Goal: Task Accomplishment & Management: Manage account settings

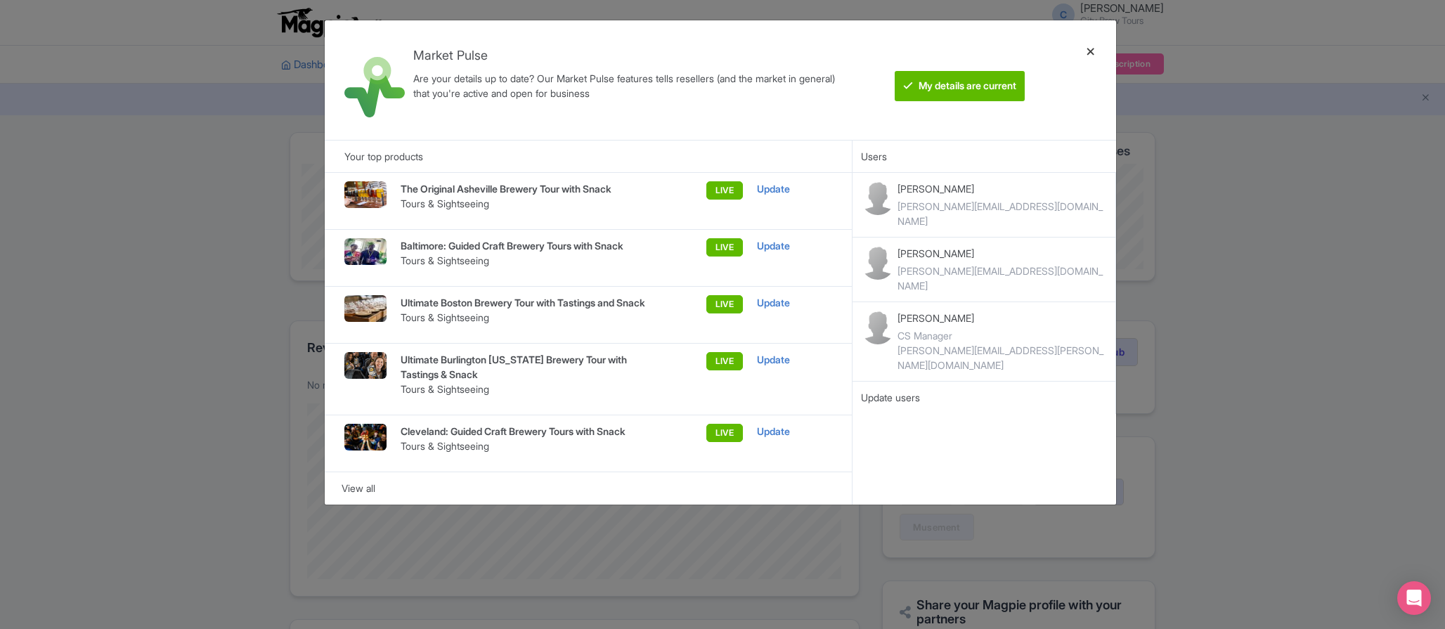
click at [1084, 45] on div at bounding box center [1091, 80] width 34 height 97
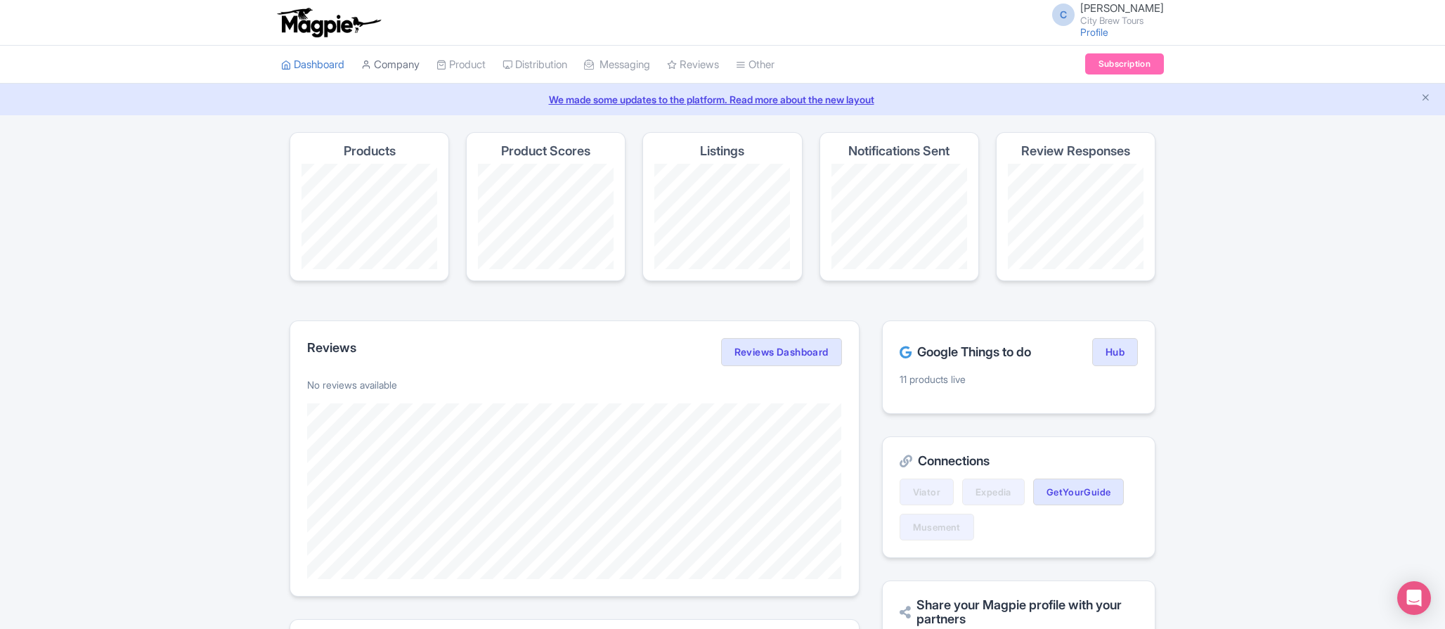
click at [413, 63] on link "Company" at bounding box center [390, 65] width 58 height 39
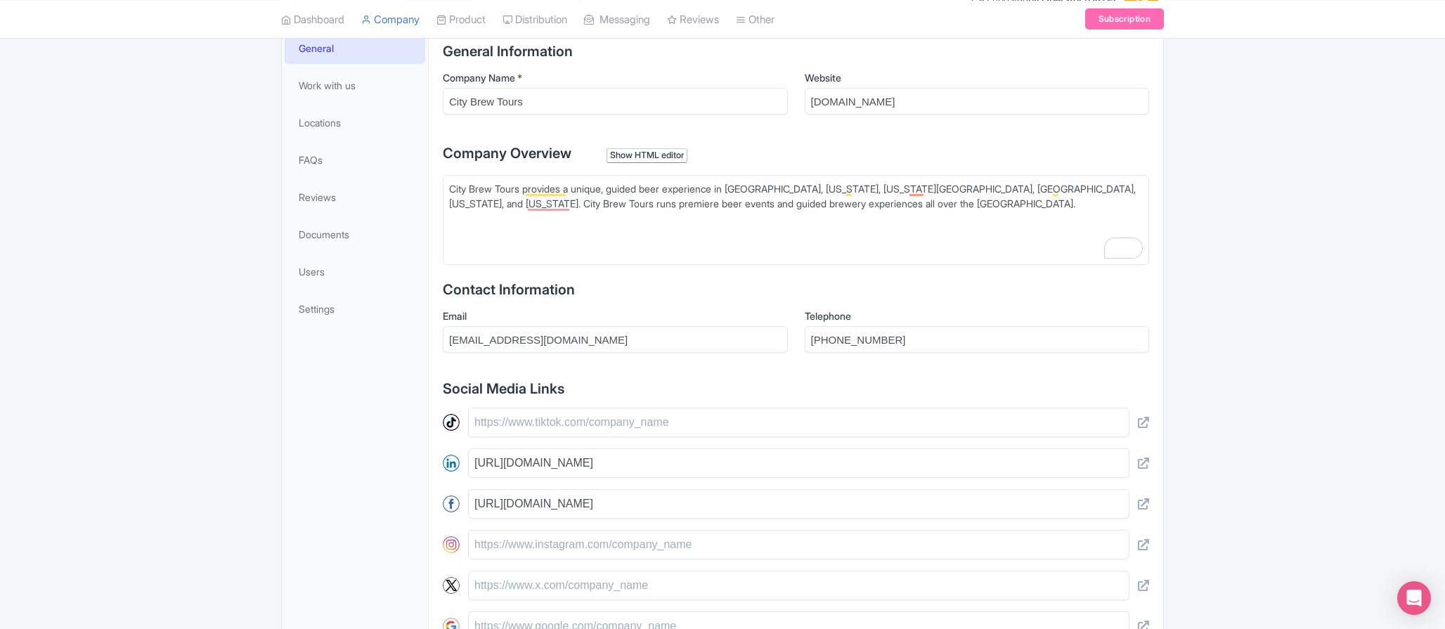
scroll to position [68, 0]
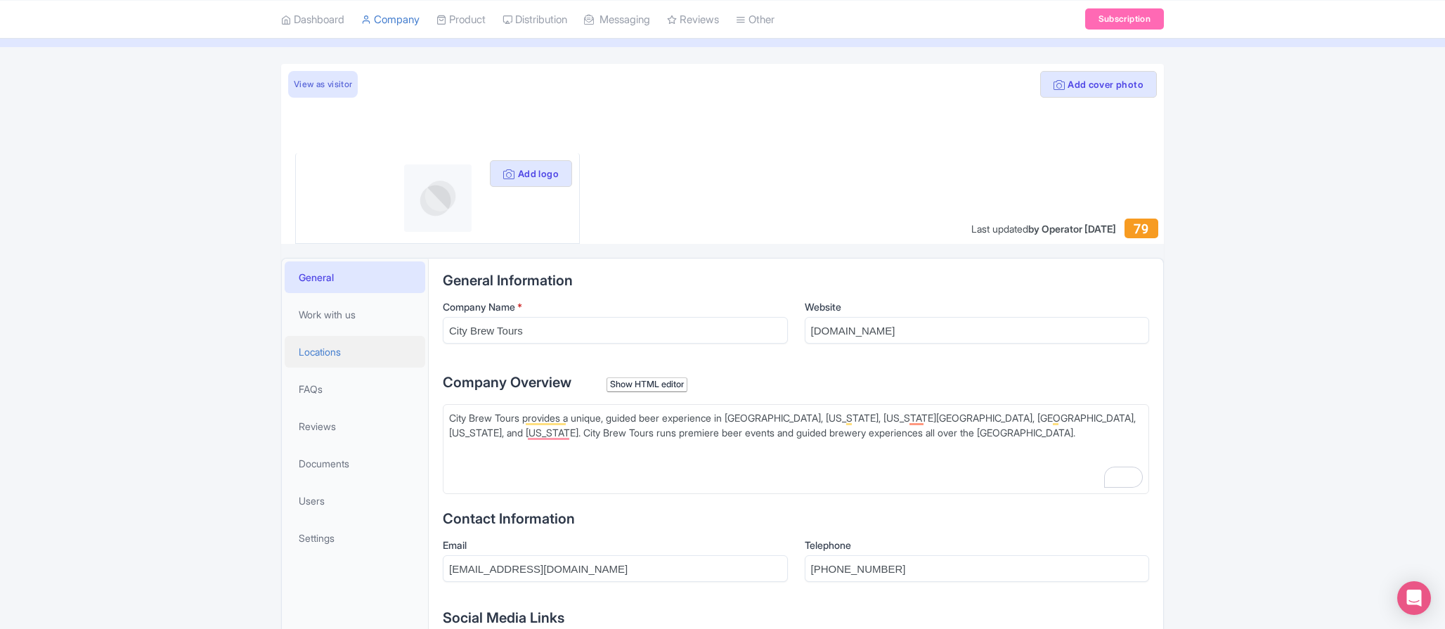
click at [330, 355] on span "Locations" at bounding box center [320, 351] width 42 height 15
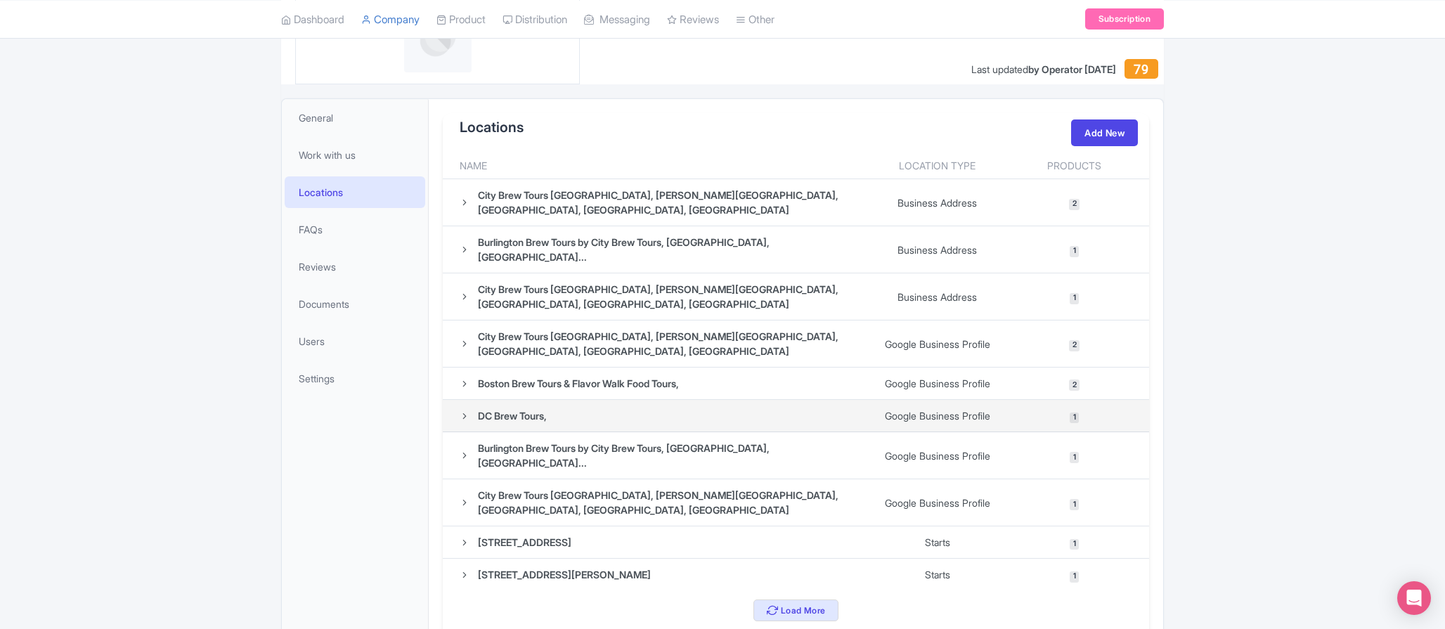
scroll to position [228, 0]
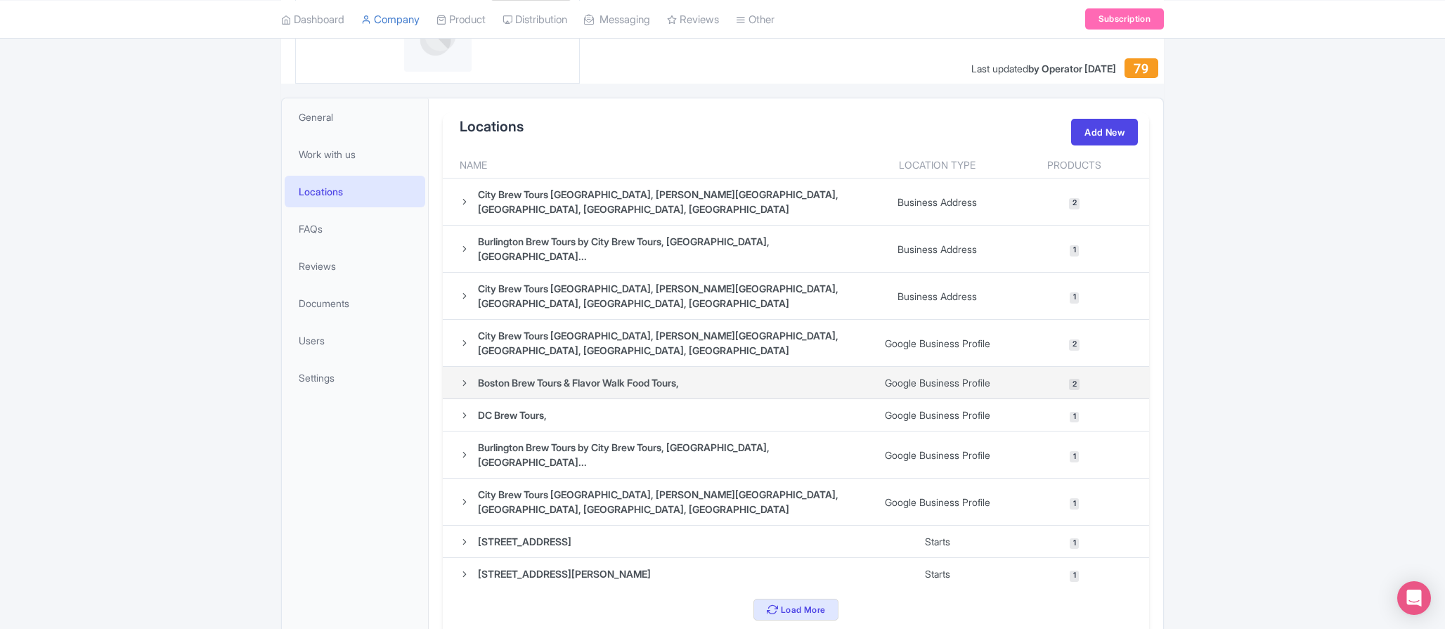
click at [592, 375] on div "Boston Brew Tours & Flavor Walk Food Tours," at bounding box center [578, 382] width 201 height 15
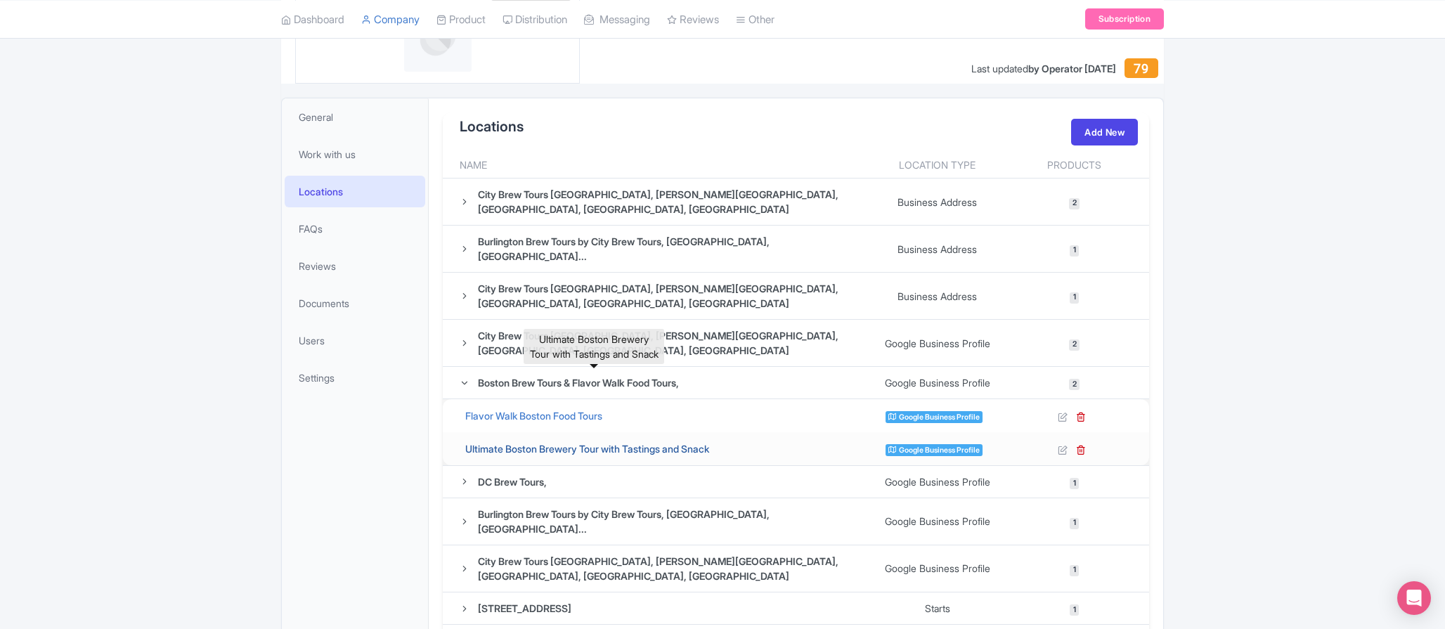
click at [533, 443] on link "Ultimate Boston Brewery Tour with Tastings and Snack" at bounding box center [587, 449] width 244 height 12
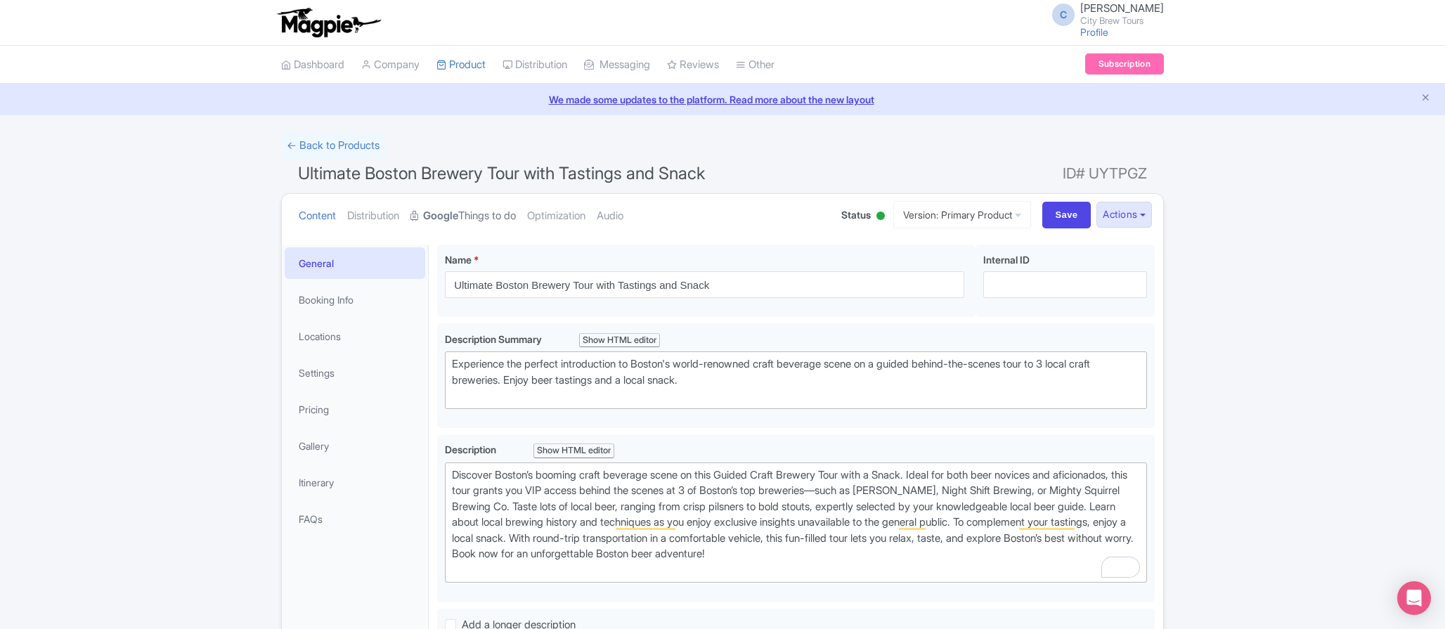
click at [500, 218] on link "Google Things to do" at bounding box center [463, 216] width 105 height 44
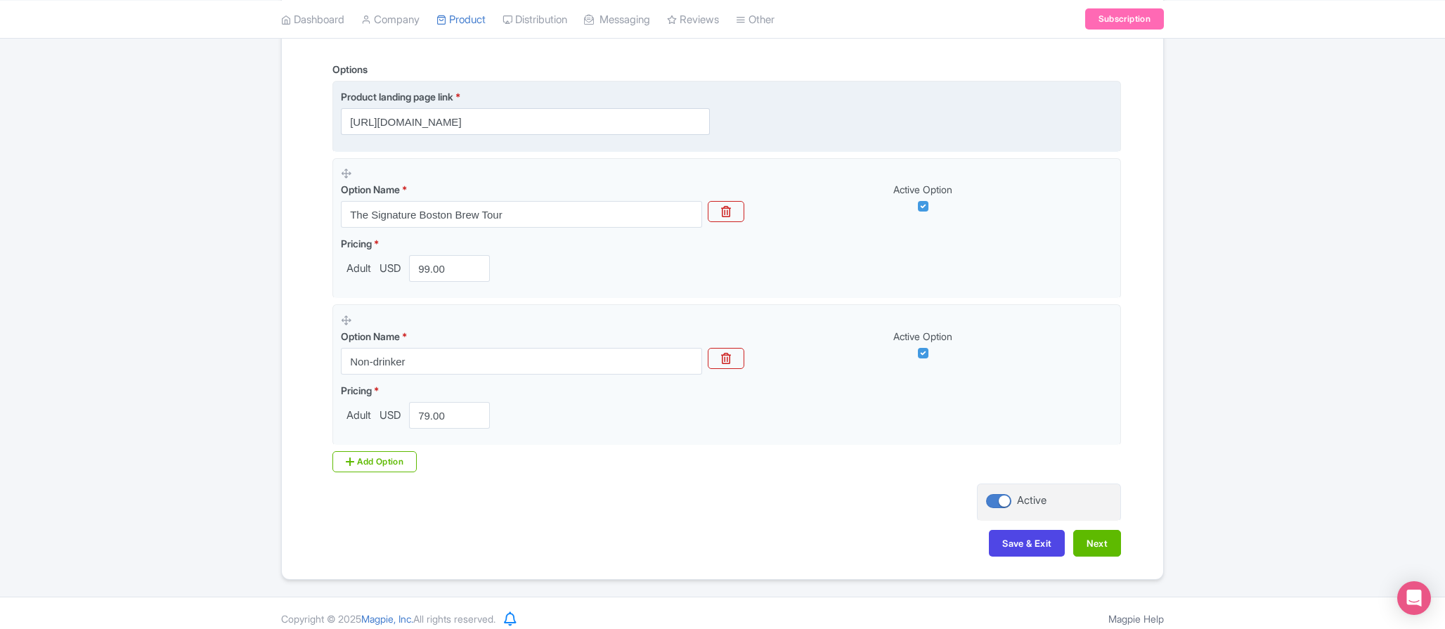
scroll to position [355, 0]
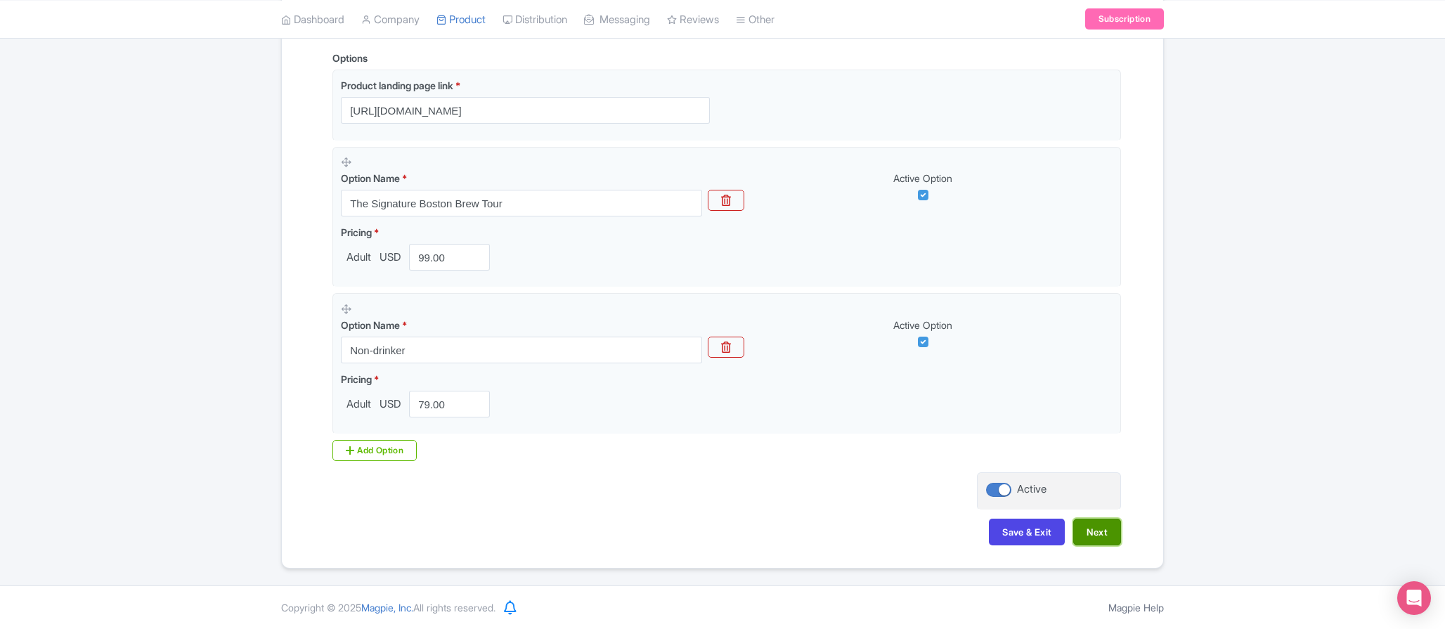
click at [1116, 539] on button "Next" at bounding box center [1097, 532] width 48 height 27
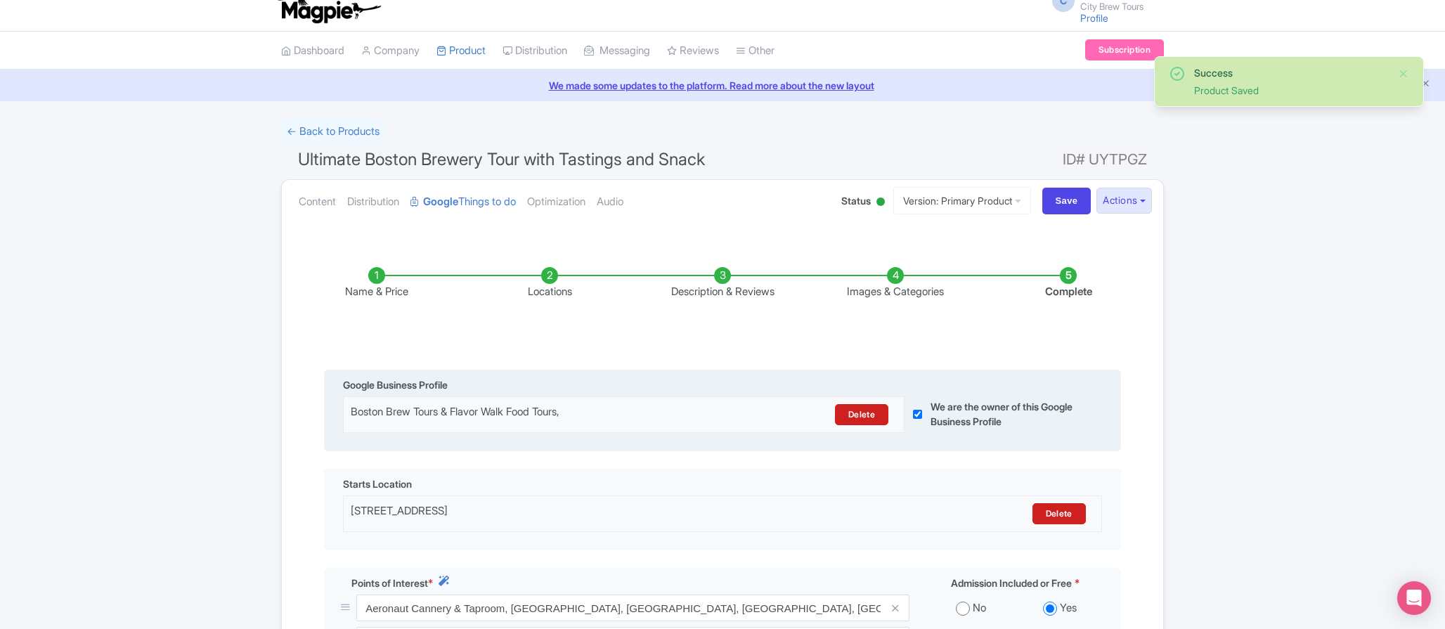
scroll to position [0, 0]
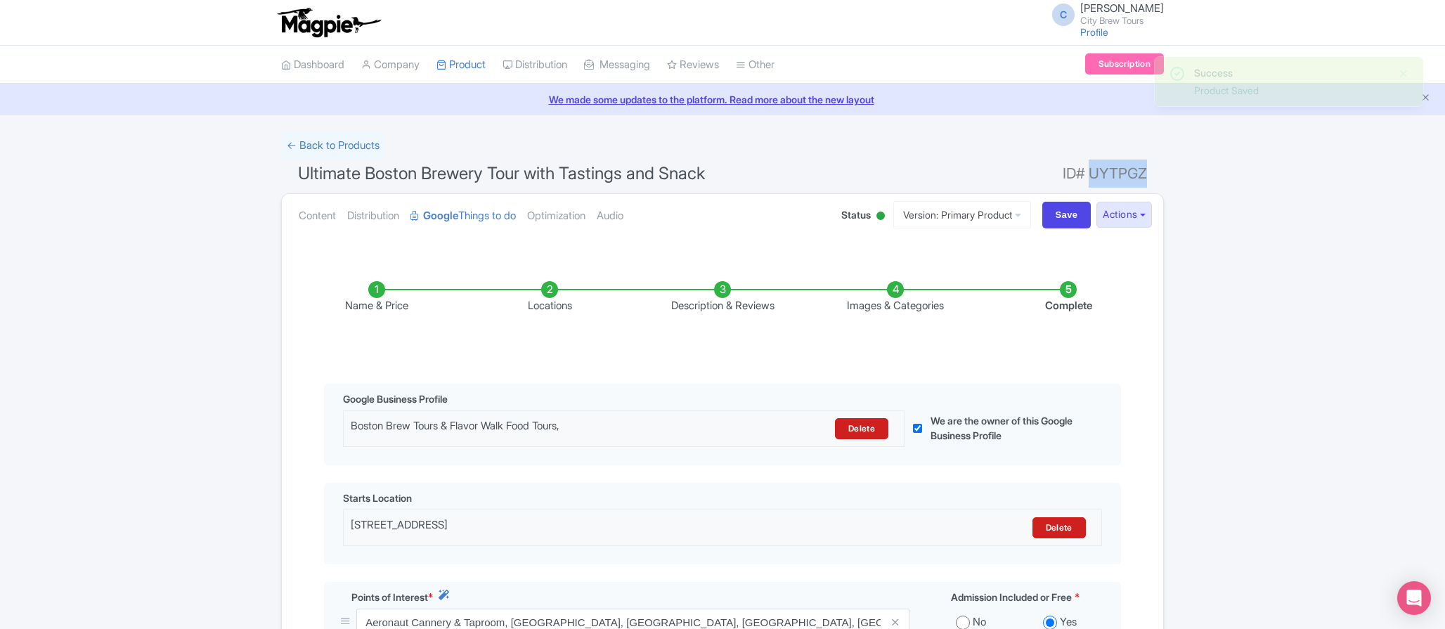
drag, startPoint x: 1092, startPoint y: 173, endPoint x: 1146, endPoint y: 168, distance: 54.3
click at [1146, 168] on span "ID# UYTPGZ" at bounding box center [1105, 174] width 84 height 28
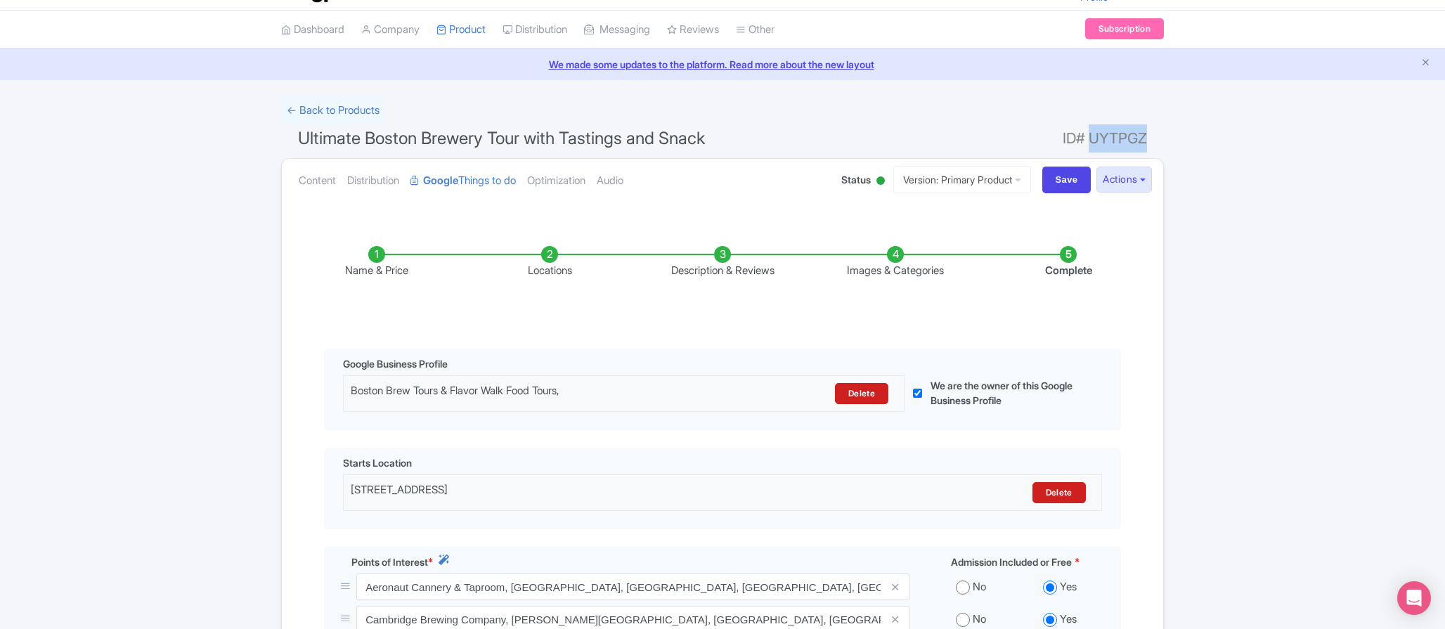
scroll to position [26, 0]
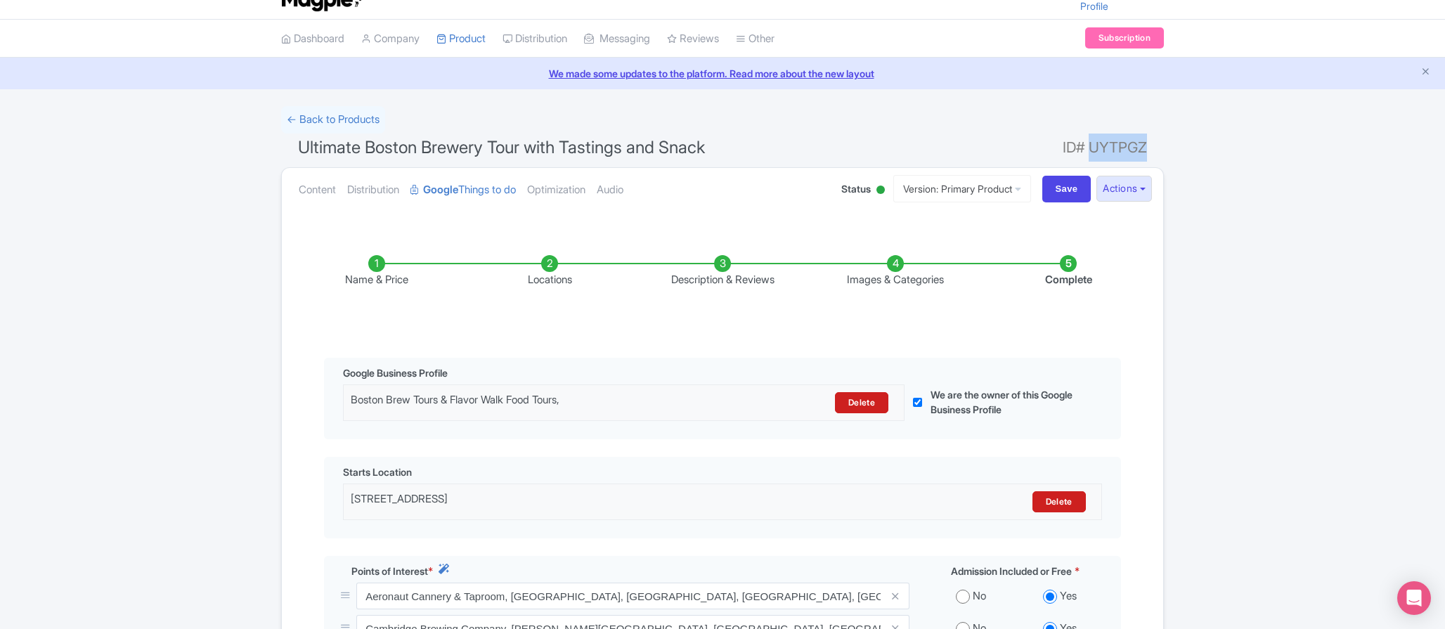
copy span "UYTPGZ"
click at [562, 37] on link "Distribution" at bounding box center [535, 39] width 65 height 39
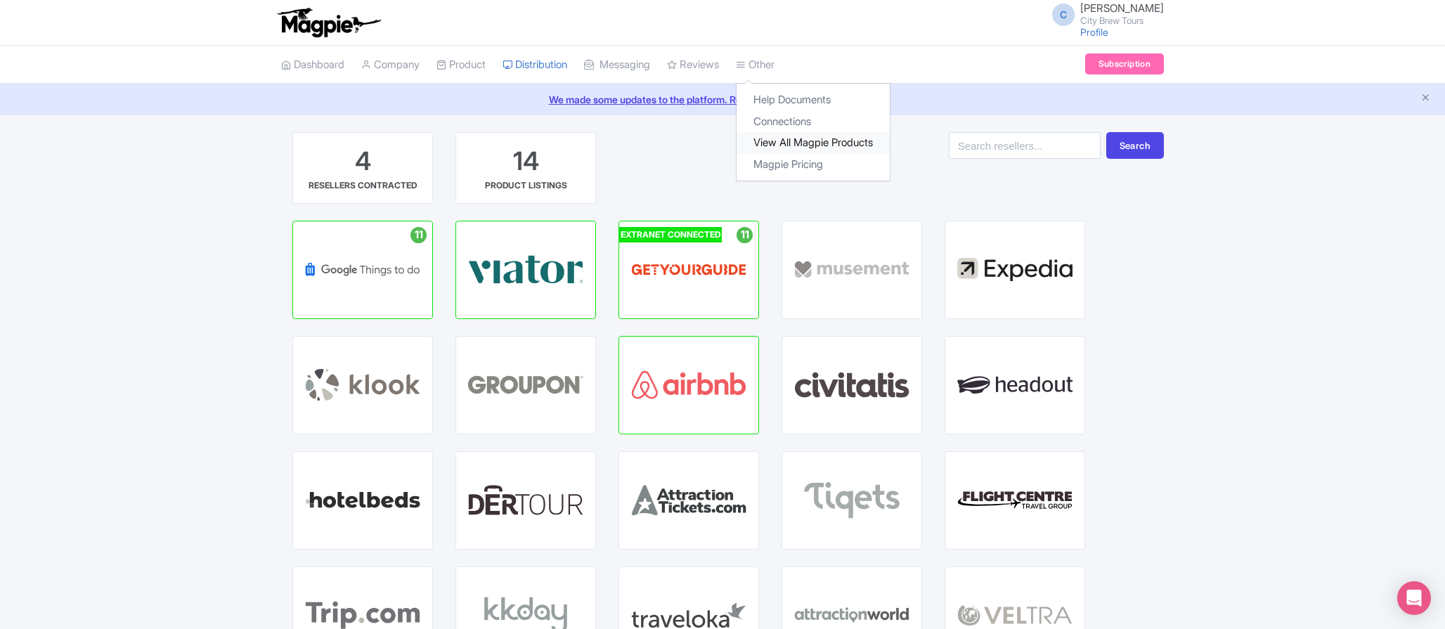
click at [811, 141] on link "View All Magpie Products" at bounding box center [813, 143] width 153 height 22
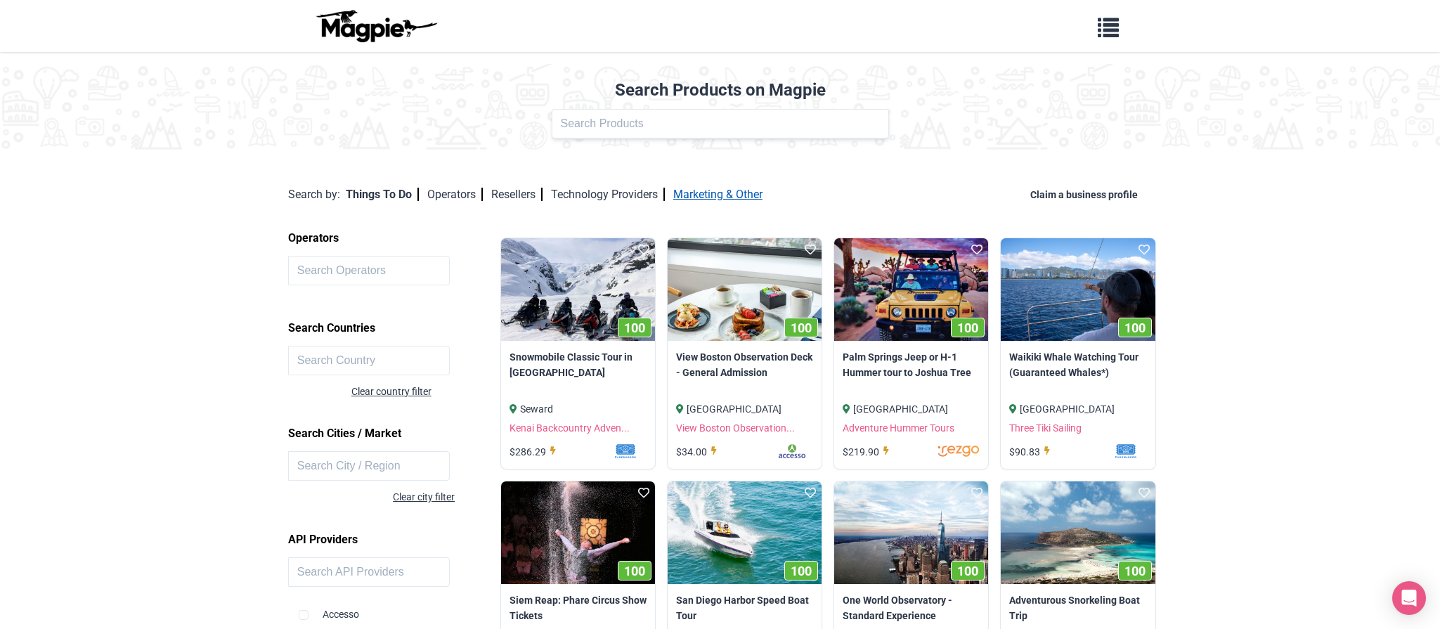
click at [746, 192] on link "Marketing & Other" at bounding box center [717, 194] width 89 height 13
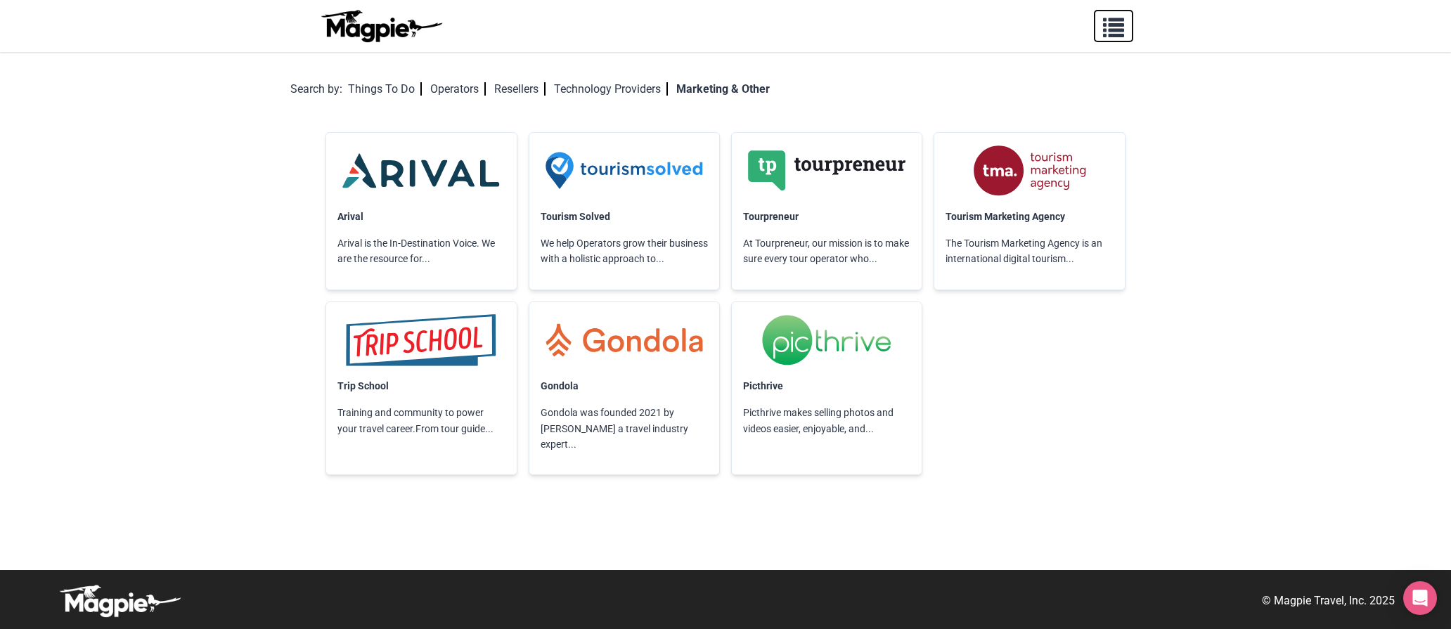
click at [1099, 27] on button "button" at bounding box center [1113, 26] width 39 height 32
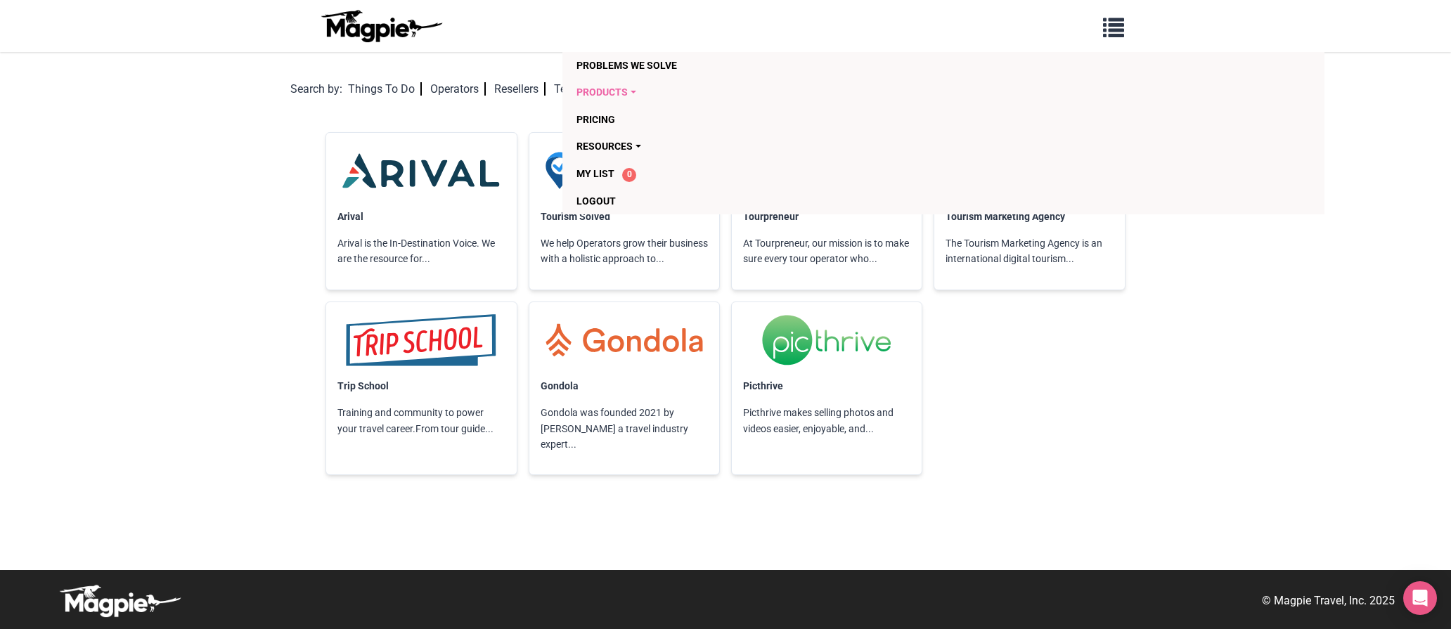
click at [626, 93] on link "Products" at bounding box center [862, 92] width 572 height 27
